Goal: Task Accomplishment & Management: Use online tool/utility

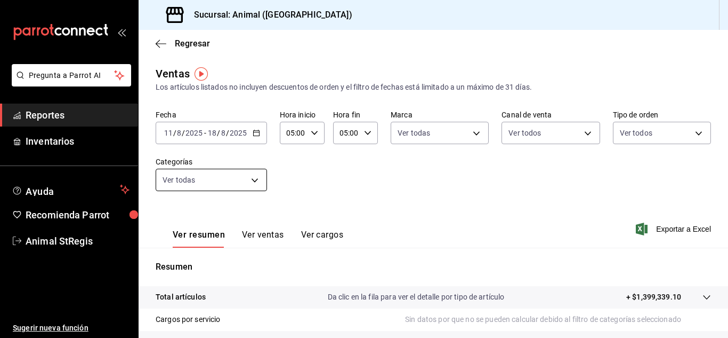
click at [262, 180] on body "Pregunta a Parrot AI Reportes Inventarios Ayuda Recomienda Parrot Animal StRegi…" at bounding box center [364, 169] width 728 height 338
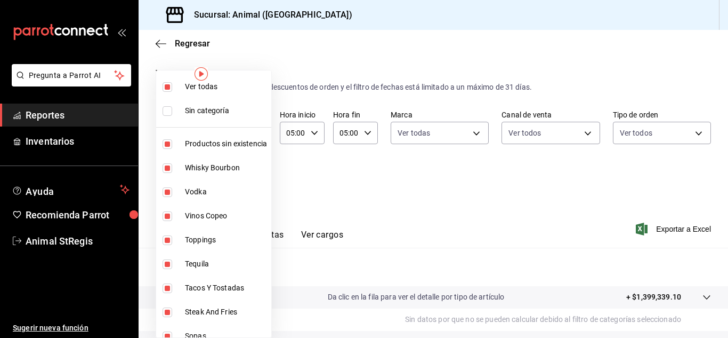
click at [169, 113] on input "checkbox" at bounding box center [168, 111] width 10 height 10
checkbox input "true"
click at [165, 79] on li "Ver todas" at bounding box center [213, 87] width 115 height 24
checkbox input "false"
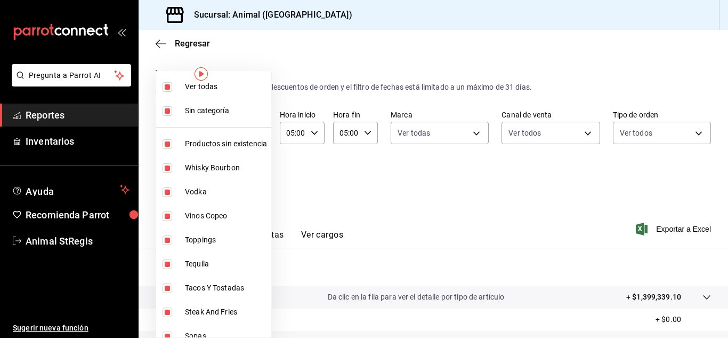
checkbox input "false"
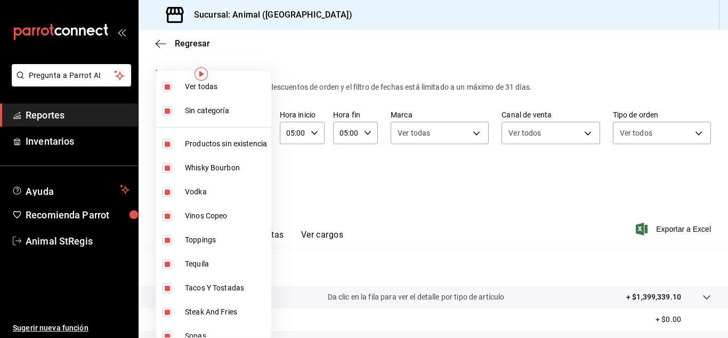
checkbox input "false"
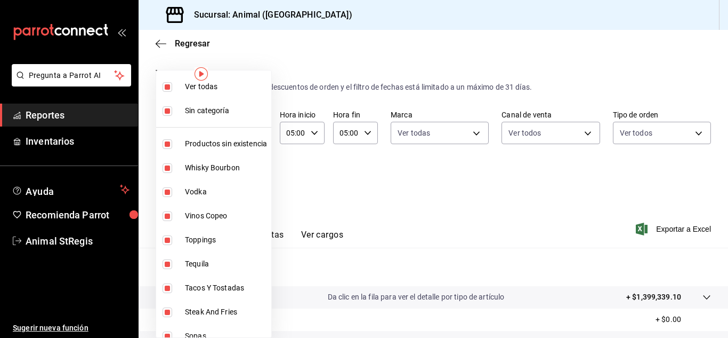
checkbox input "false"
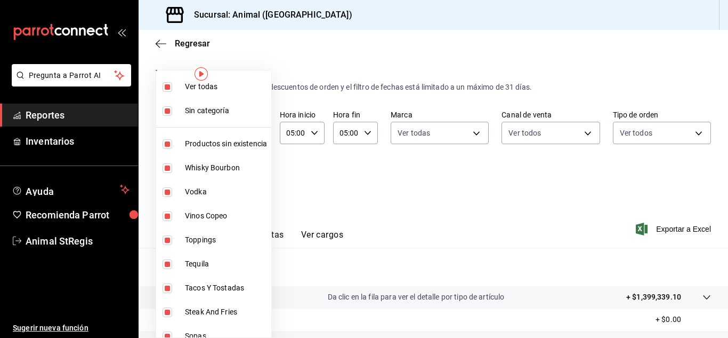
checkbox input "false"
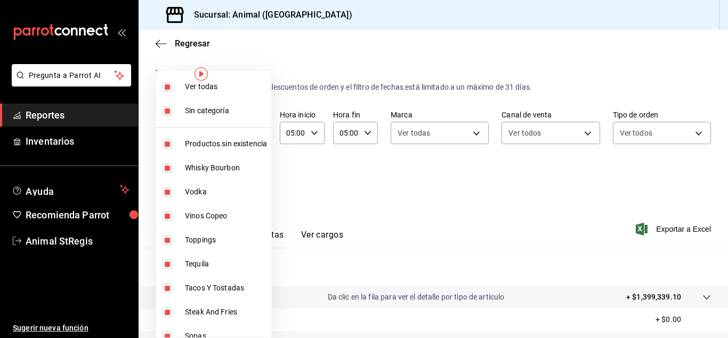
checkbox input "false"
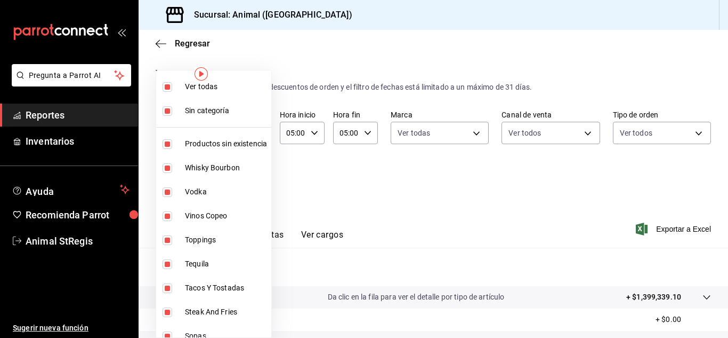
checkbox input "false"
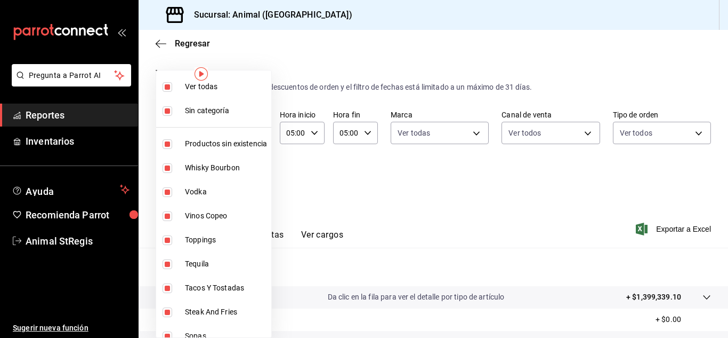
checkbox input "false"
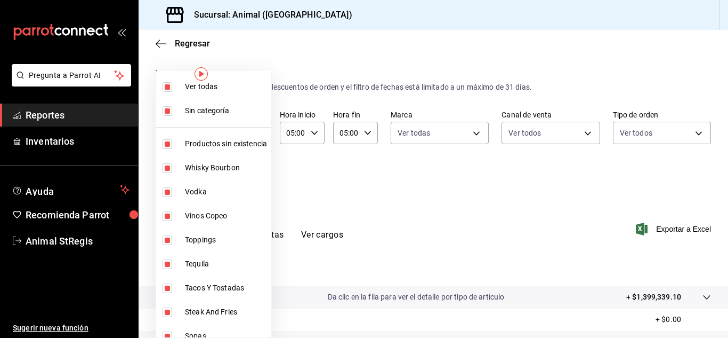
checkbox input "false"
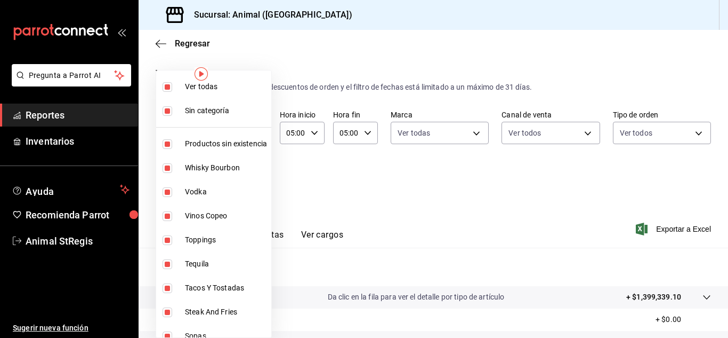
checkbox input "false"
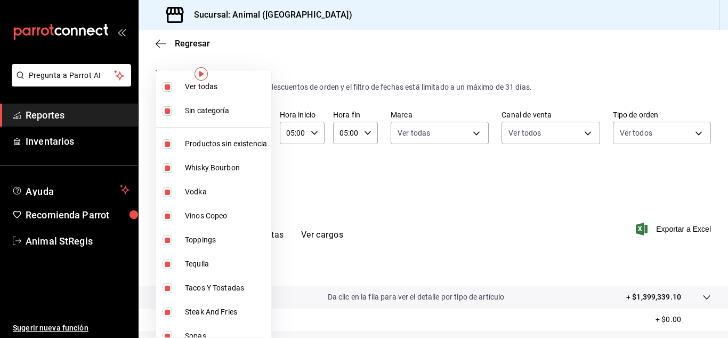
checkbox input "false"
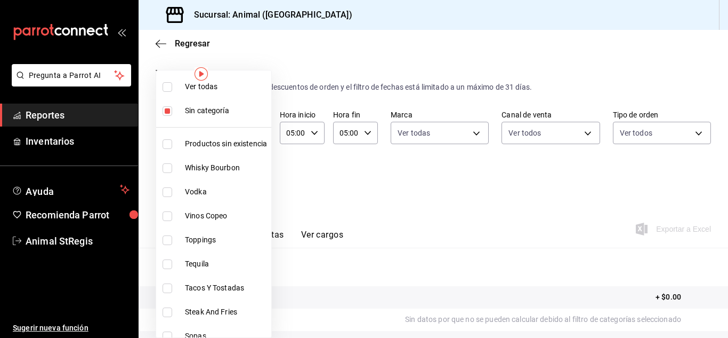
click at [169, 108] on input "checkbox" at bounding box center [168, 111] width 10 height 10
checkbox input "false"
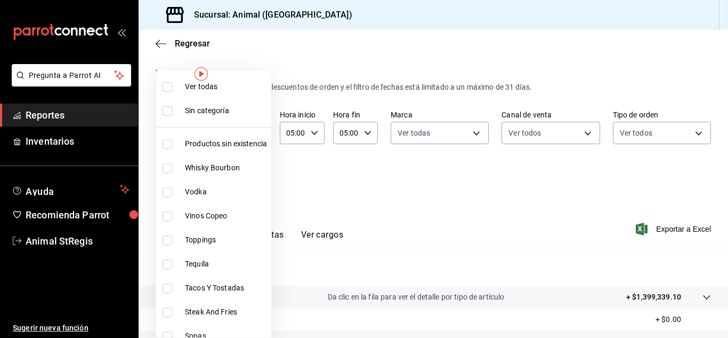
click at [170, 214] on input "checkbox" at bounding box center [168, 216] width 10 height 10
checkbox input "true"
type input "97281091-b97c-48a9-90ba-8b35741c4e45"
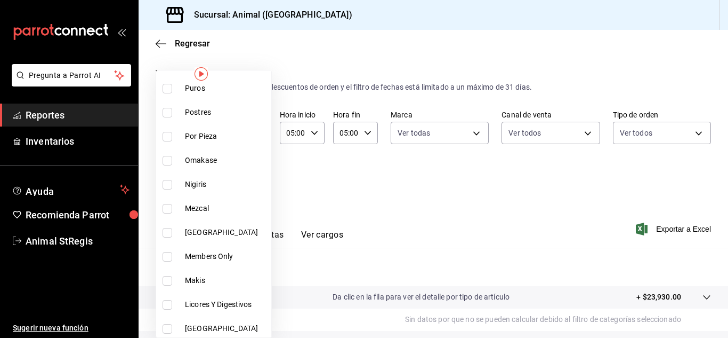
scroll to position [512, 0]
click at [167, 235] on input "checkbox" at bounding box center [168, 232] width 10 height 10
checkbox input "true"
type input "97281091-b97c-48a9-90ba-8b35741c4e45,fe77db7f-0570-42a0-9746-6133063127ac"
click at [171, 326] on input "checkbox" at bounding box center [168, 328] width 10 height 10
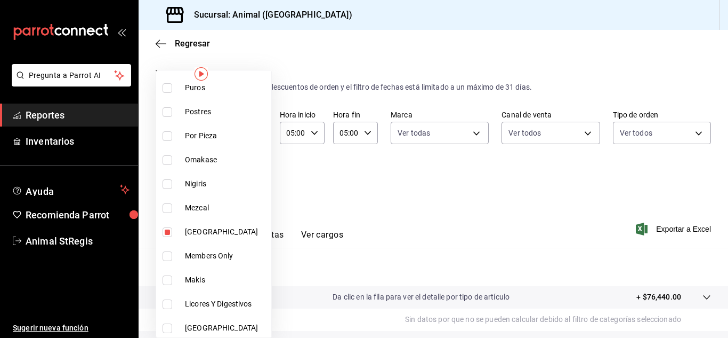
checkbox input "true"
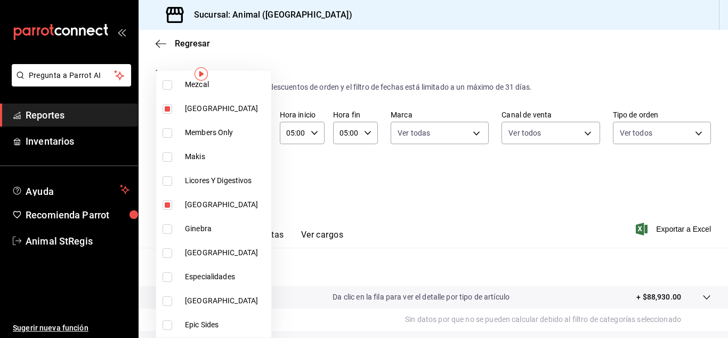
scroll to position [640, 0]
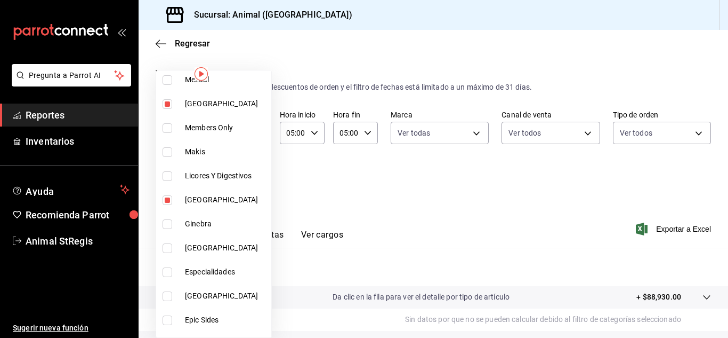
click at [162, 252] on li "[GEOGRAPHIC_DATA]" at bounding box center [213, 248] width 115 height 24
type input "97281091-b97c-48a9-90ba-8b35741c4e45,fe77db7f-0570-42a0-9746-6133063127ac,d494f…"
checkbox input "true"
click at [166, 300] on input "checkbox" at bounding box center [168, 296] width 10 height 10
checkbox input "true"
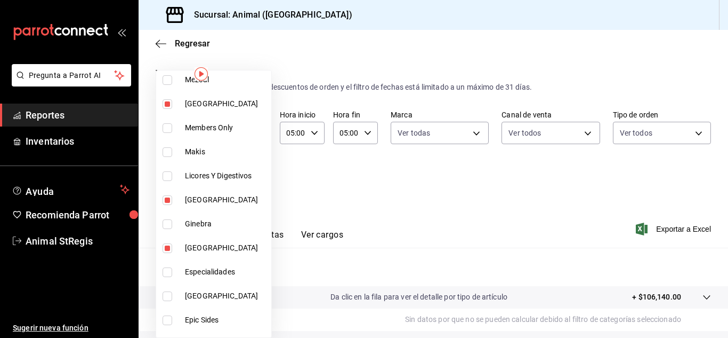
type input "97281091-b97c-48a9-90ba-8b35741c4e45,fe77db7f-0570-42a0-9746-6133063127ac,d494f…"
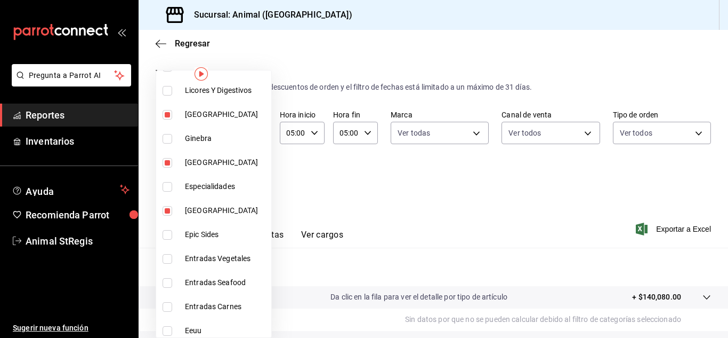
scroll to position [747, 0]
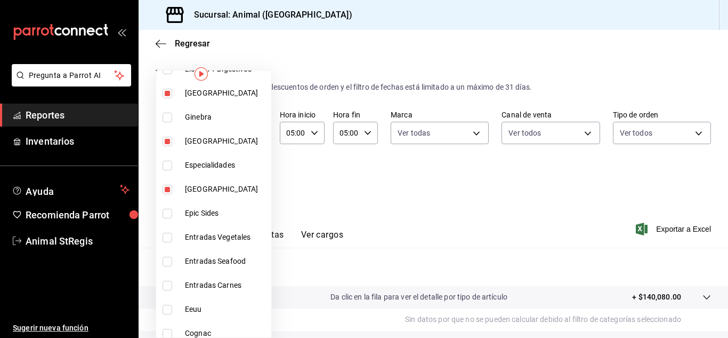
click at [164, 312] on input "checkbox" at bounding box center [168, 309] width 10 height 10
checkbox input "true"
type input "97281091-b97c-48a9-90ba-8b35741c4e45,fe77db7f-0570-42a0-9746-6133063127ac,d494f…"
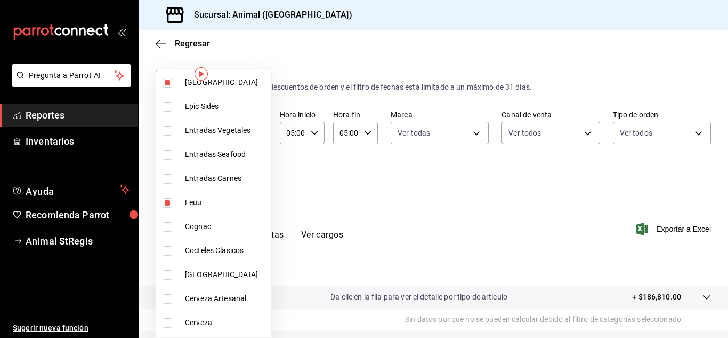
scroll to position [875, 0]
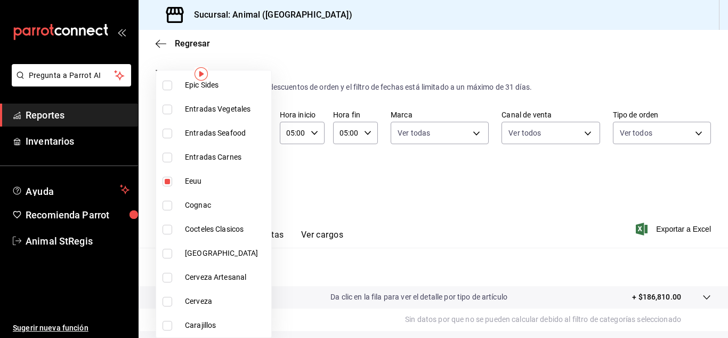
click at [165, 252] on input "checkbox" at bounding box center [168, 253] width 10 height 10
checkbox input "true"
type input "97281091-b97c-48a9-90ba-8b35741c4e45,fe77db7f-0570-42a0-9746-6133063127ac,d494f…"
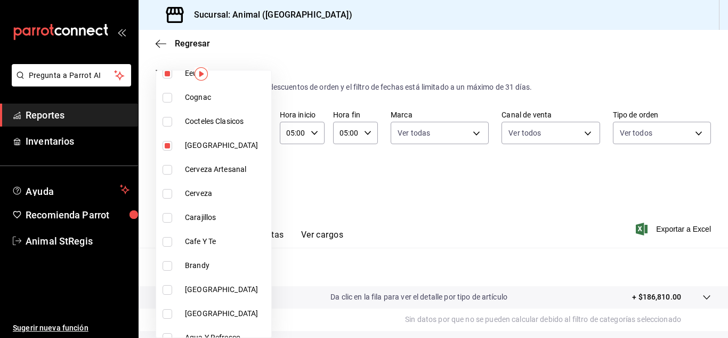
scroll to position [995, 0]
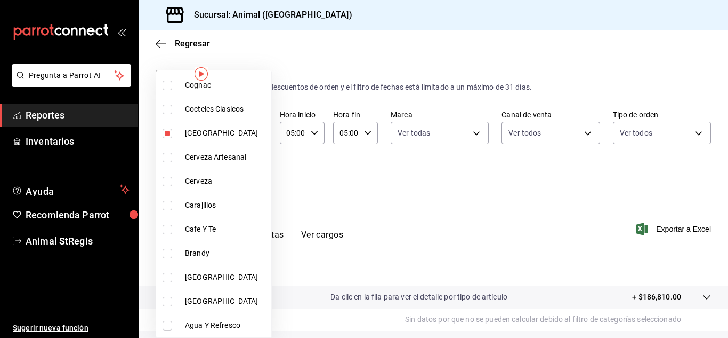
click at [163, 277] on input "checkbox" at bounding box center [168, 277] width 10 height 10
checkbox input "true"
type input "97281091-b97c-48a9-90ba-8b35741c4e45,fe77db7f-0570-42a0-9746-6133063127ac,d494f…"
click at [166, 300] on input "checkbox" at bounding box center [168, 301] width 10 height 10
checkbox input "true"
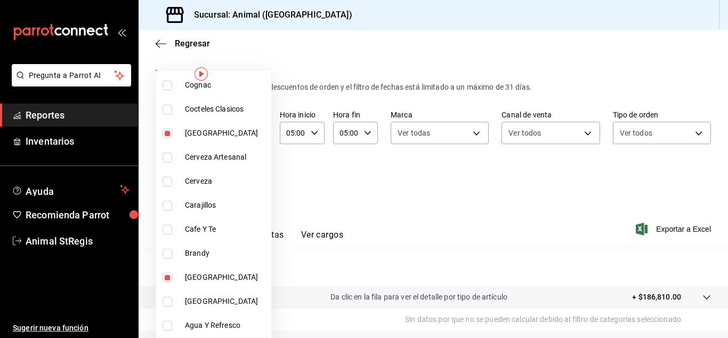
type input "97281091-b97c-48a9-90ba-8b35741c4e45,fe77db7f-0570-42a0-9746-6133063127ac,d494f…"
click at [486, 217] on div at bounding box center [364, 169] width 728 height 338
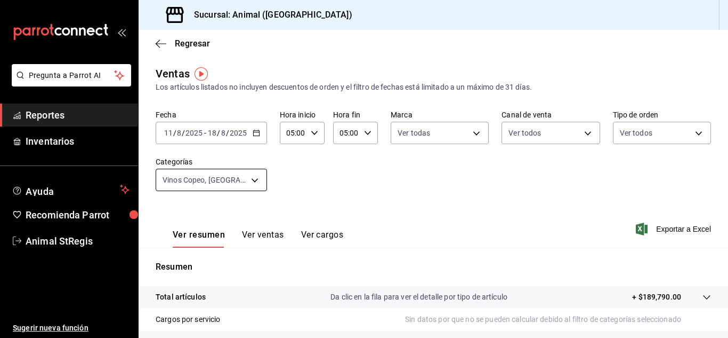
click at [254, 186] on body "Pregunta a Parrot AI Reportes Inventarios Ayuda Recomienda Parrot Animal StRegi…" at bounding box center [364, 169] width 728 height 338
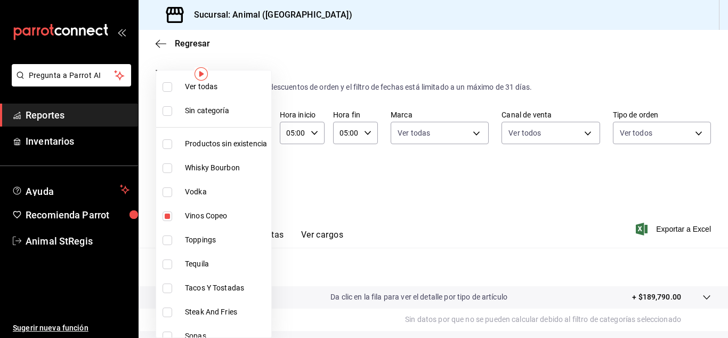
click at [165, 89] on input "checkbox" at bounding box center [168, 87] width 10 height 10
checkbox input "true"
type input "ab590da7-d0c4-47a8-ac4f-44aecaaca930,928f1d8c-49b4-4cad-a5c8-35f7885dcb7c,2440b…"
checkbox input "true"
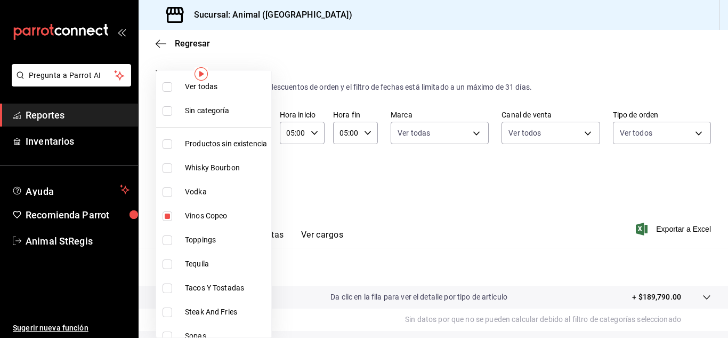
checkbox input "true"
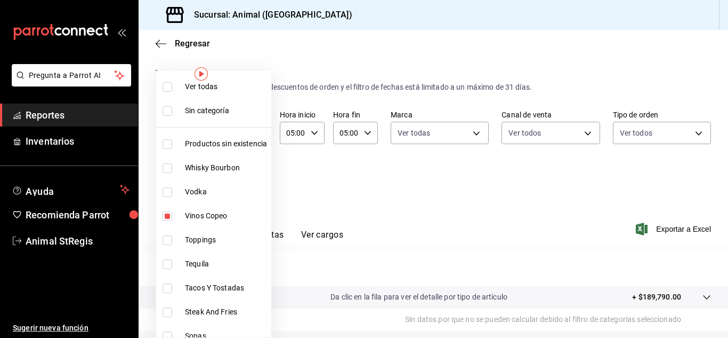
checkbox input "true"
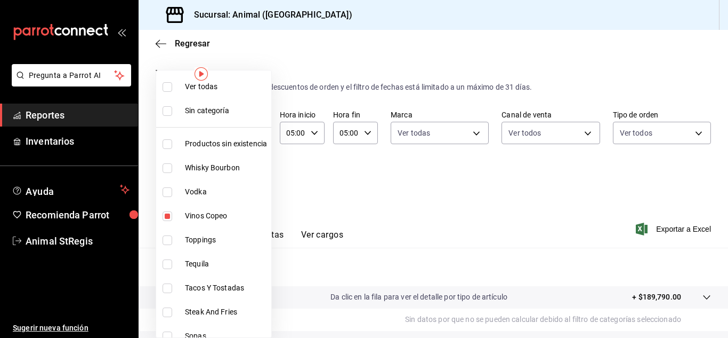
checkbox input "true"
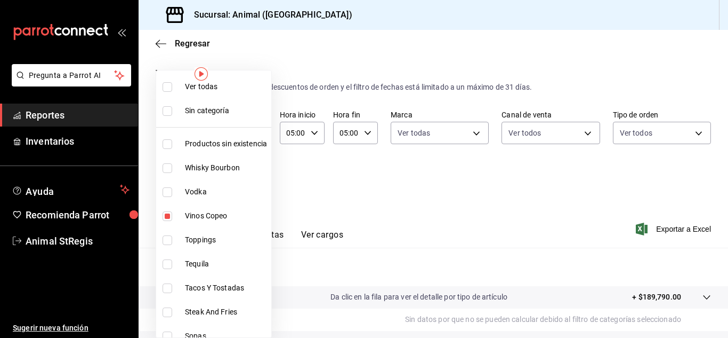
checkbox input "true"
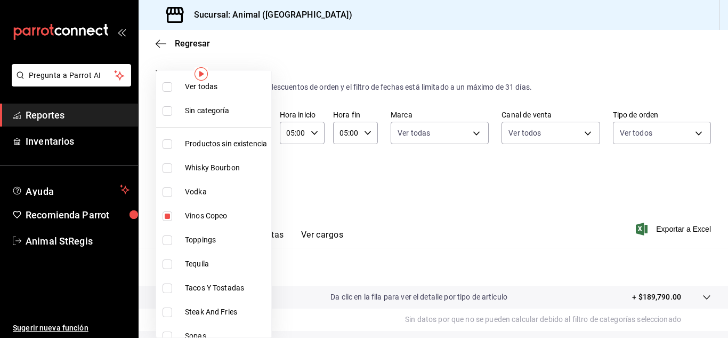
checkbox input "true"
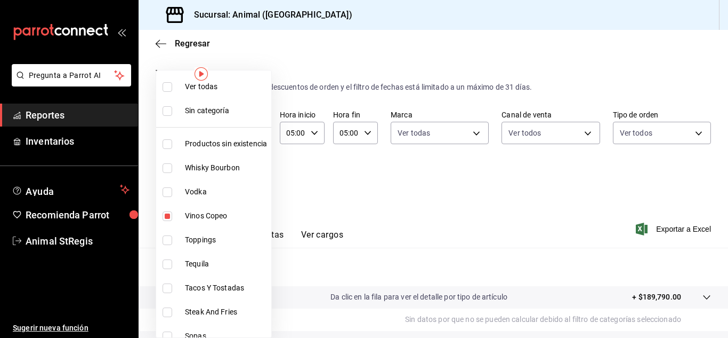
checkbox input "true"
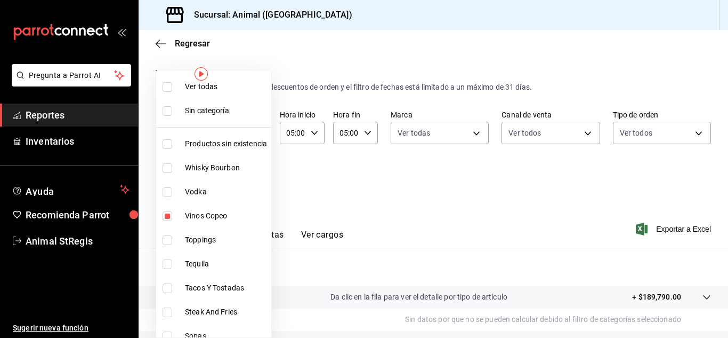
checkbox input "true"
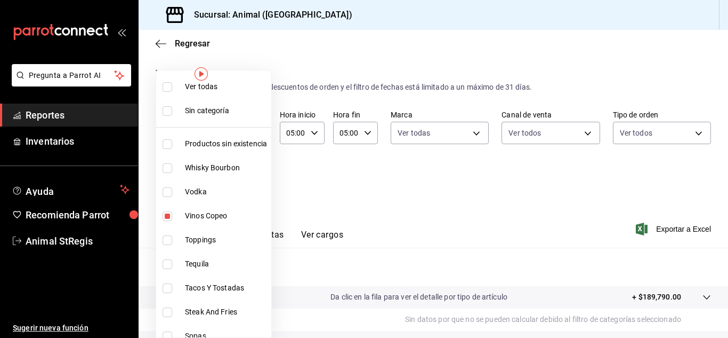
checkbox input "true"
click at [728, 126] on div at bounding box center [364, 169] width 728 height 338
